Goal: Task Accomplishment & Management: Use online tool/utility

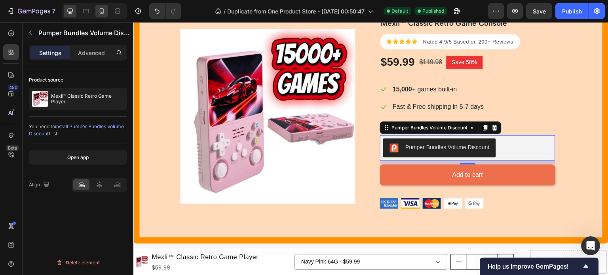
scroll to position [824, 0]
click at [98, 9] on icon at bounding box center [102, 11] width 8 height 8
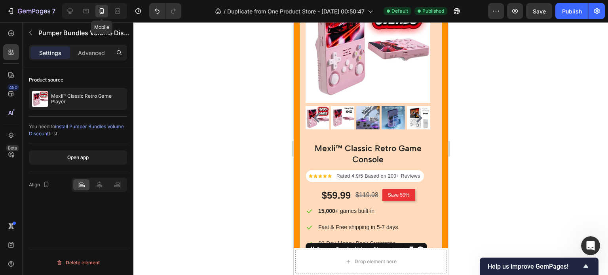
scroll to position [252, 0]
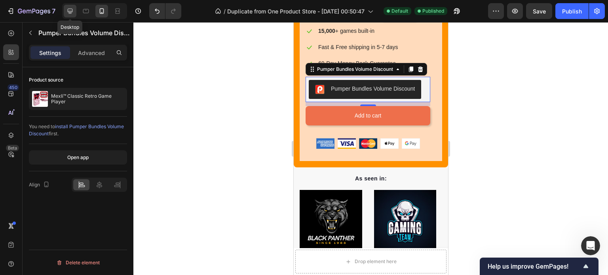
click at [72, 10] on icon at bounding box center [70, 11] width 5 height 5
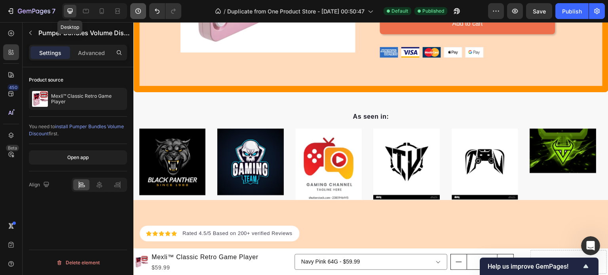
scroll to position [134, 0]
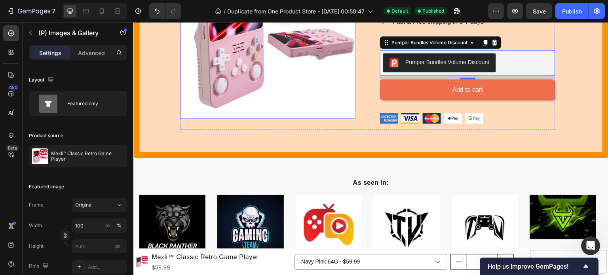
click at [330, 104] on img at bounding box center [267, 30] width 175 height 175
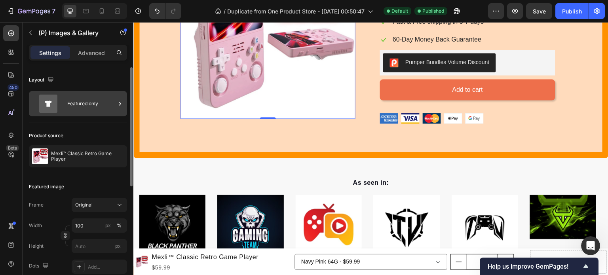
click at [111, 105] on div "Featured only" at bounding box center [91, 104] width 48 height 18
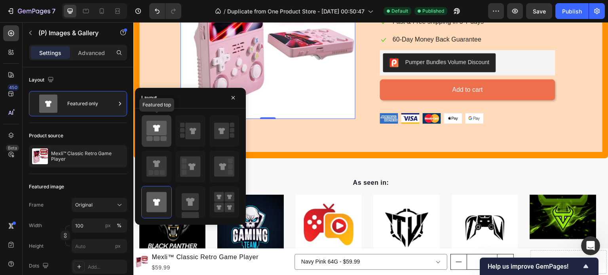
click at [158, 142] on div at bounding box center [157, 131] width 30 height 32
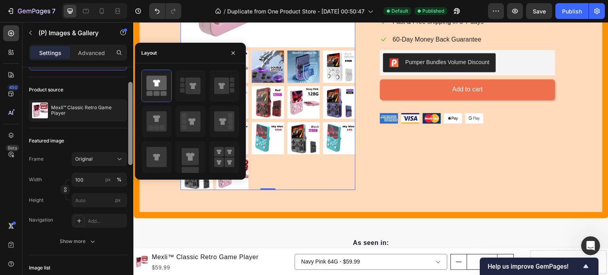
scroll to position [47, 0]
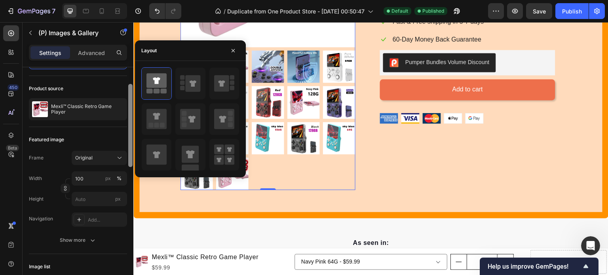
drag, startPoint x: 130, startPoint y: 120, endPoint x: 132, endPoint y: 137, distance: 17.2
click at [132, 137] on div at bounding box center [130, 125] width 4 height 83
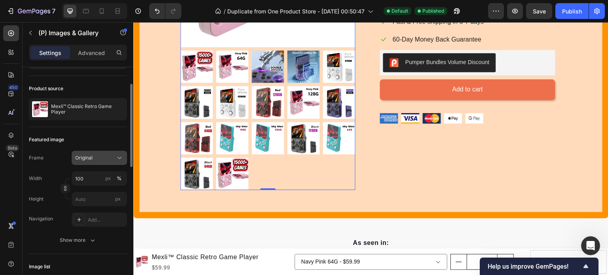
click at [117, 155] on icon at bounding box center [119, 158] width 8 height 8
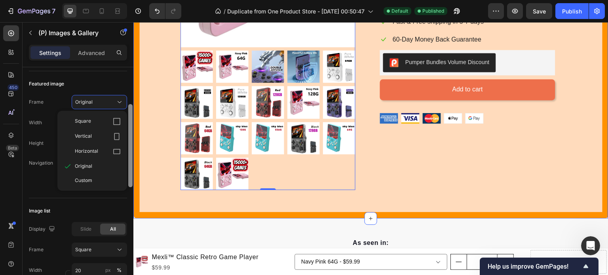
scroll to position [108, 0]
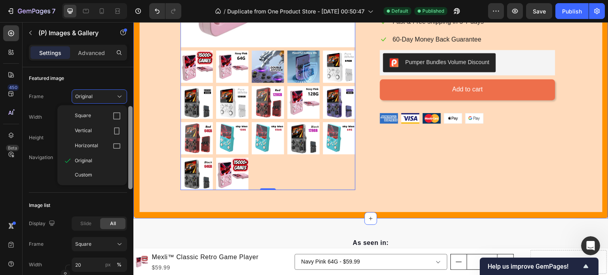
drag, startPoint x: 263, startPoint y: 175, endPoint x: 136, endPoint y: 193, distance: 128.7
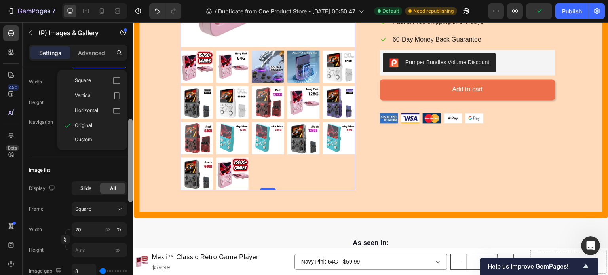
scroll to position [144, 0]
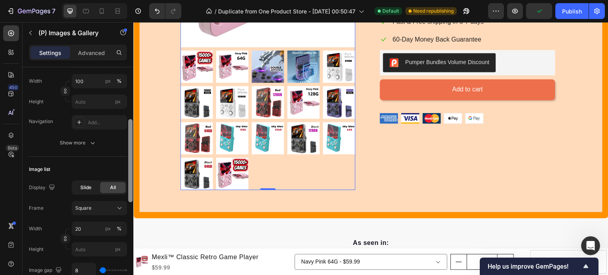
click at [87, 188] on span "Slide" at bounding box center [85, 187] width 11 height 7
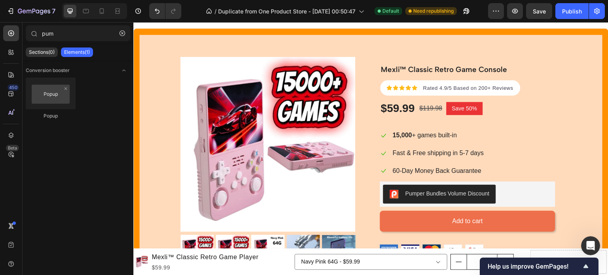
scroll to position [0, 0]
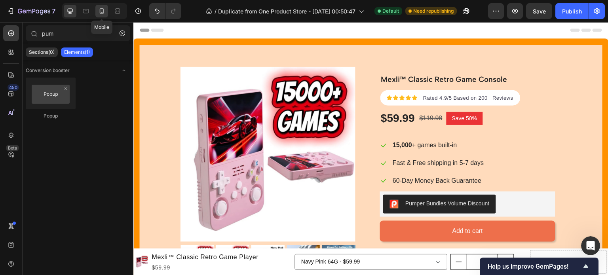
click at [99, 10] on icon at bounding box center [102, 11] width 8 height 8
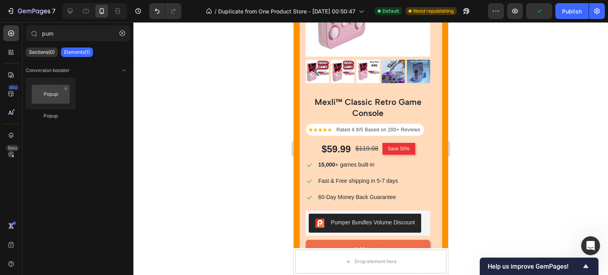
scroll to position [132, 0]
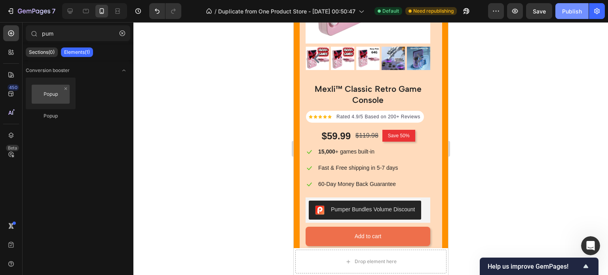
click at [570, 10] on div "Publish" at bounding box center [572, 11] width 20 height 8
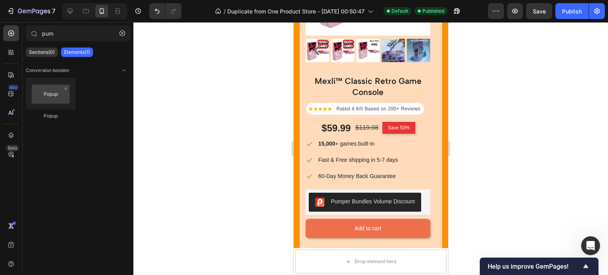
scroll to position [153, 0]
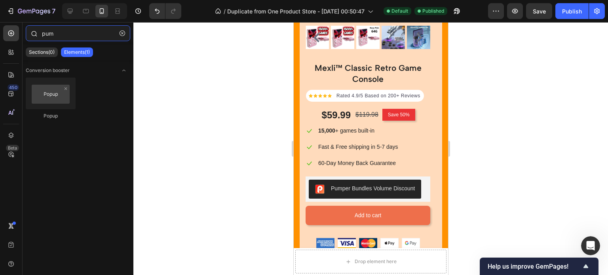
click at [62, 33] on input "pum" at bounding box center [78, 33] width 104 height 16
type input "p"
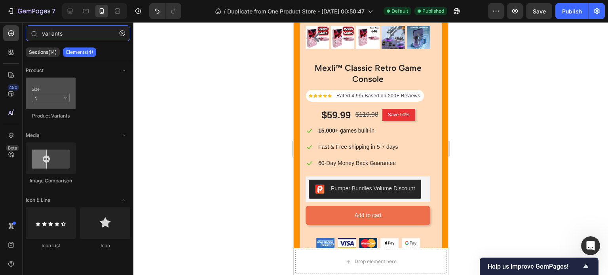
type input "variants"
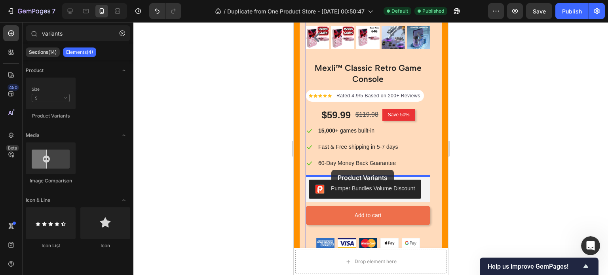
drag, startPoint x: 341, startPoint y: 115, endPoint x: 331, endPoint y: 170, distance: 55.5
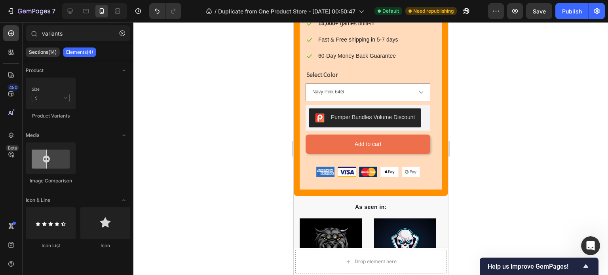
scroll to position [273, 0]
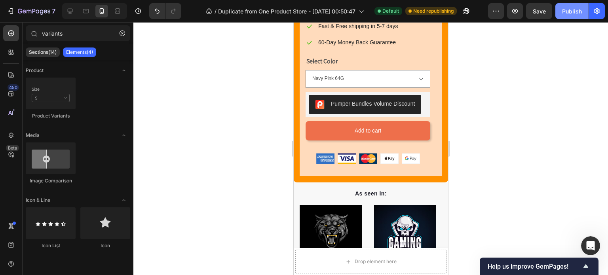
click at [566, 15] on div "Publish" at bounding box center [572, 11] width 20 height 8
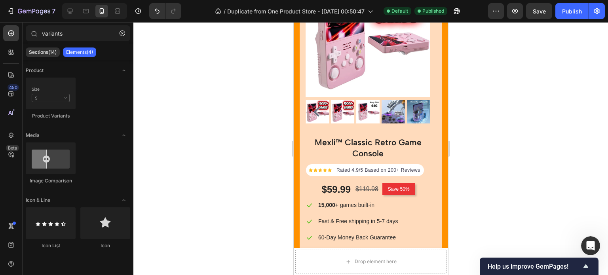
scroll to position [74, 0]
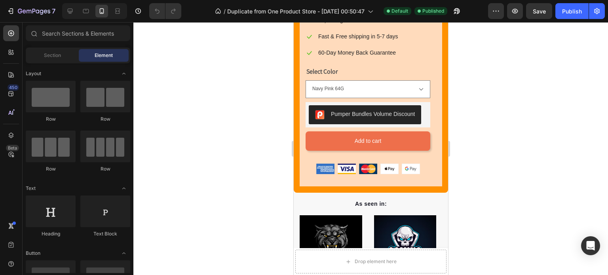
scroll to position [225, 0]
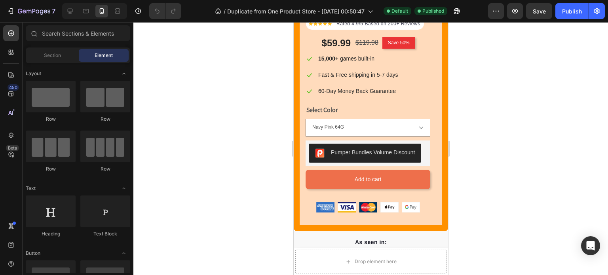
drag, startPoint x: 443, startPoint y: 40, endPoint x: 742, endPoint y: 80, distance: 301.8
click at [408, 115] on div "Select Color Navy Pink 64G Navy Pink 128G Pure White 128G Pure White 64G Sky Bl…" at bounding box center [367, 120] width 125 height 32
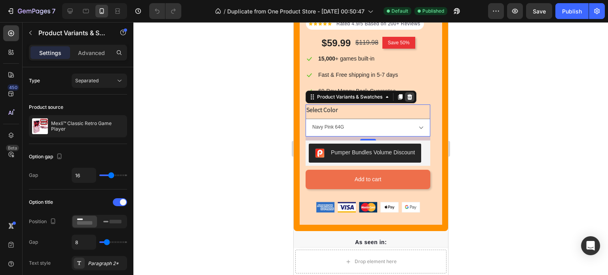
click at [407, 95] on icon at bounding box center [409, 97] width 5 height 6
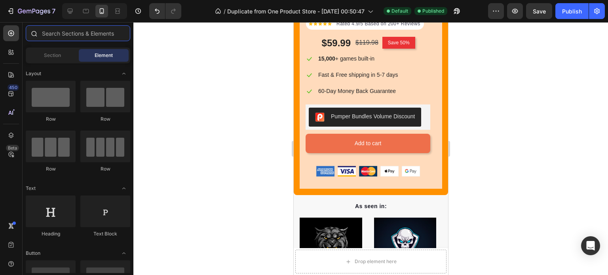
click at [86, 34] on input "text" at bounding box center [78, 33] width 104 height 16
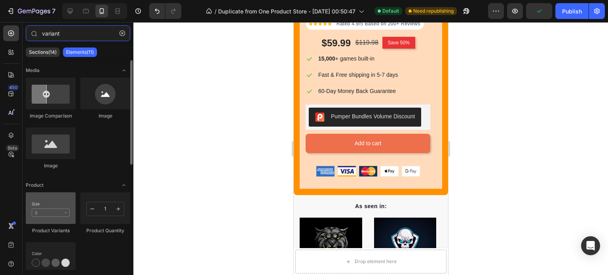
type input "variant"
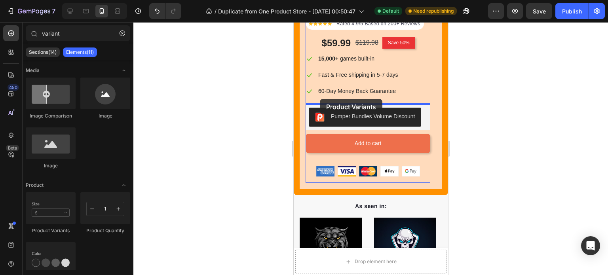
drag, startPoint x: 327, startPoint y: 225, endPoint x: 319, endPoint y: 99, distance: 126.4
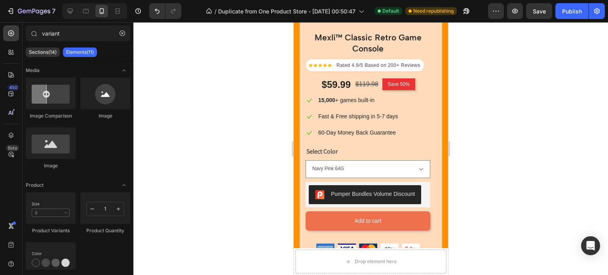
scroll to position [214, 0]
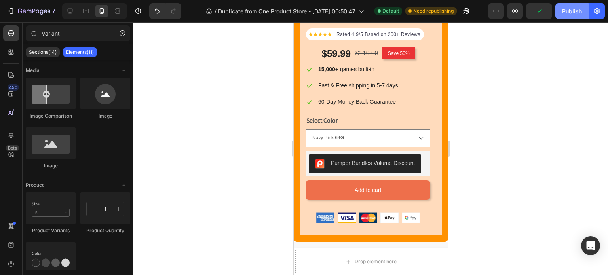
click at [572, 13] on div "Publish" at bounding box center [572, 11] width 20 height 8
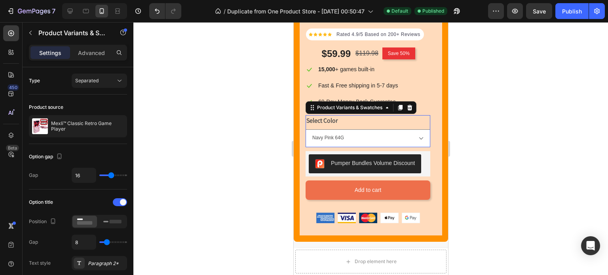
click at [423, 125] on div "Select Color Navy Pink 64G Navy Pink 128G Pure White 128G Pure White 64G Sky Bl…" at bounding box center [367, 131] width 125 height 32
click at [407, 106] on icon at bounding box center [409, 108] width 5 height 6
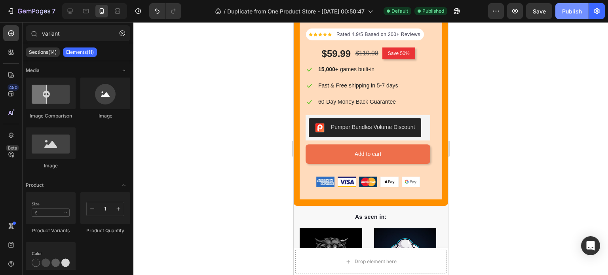
click at [568, 15] on div "Publish" at bounding box center [572, 11] width 20 height 8
